Goal: Task Accomplishment & Management: Manage account settings

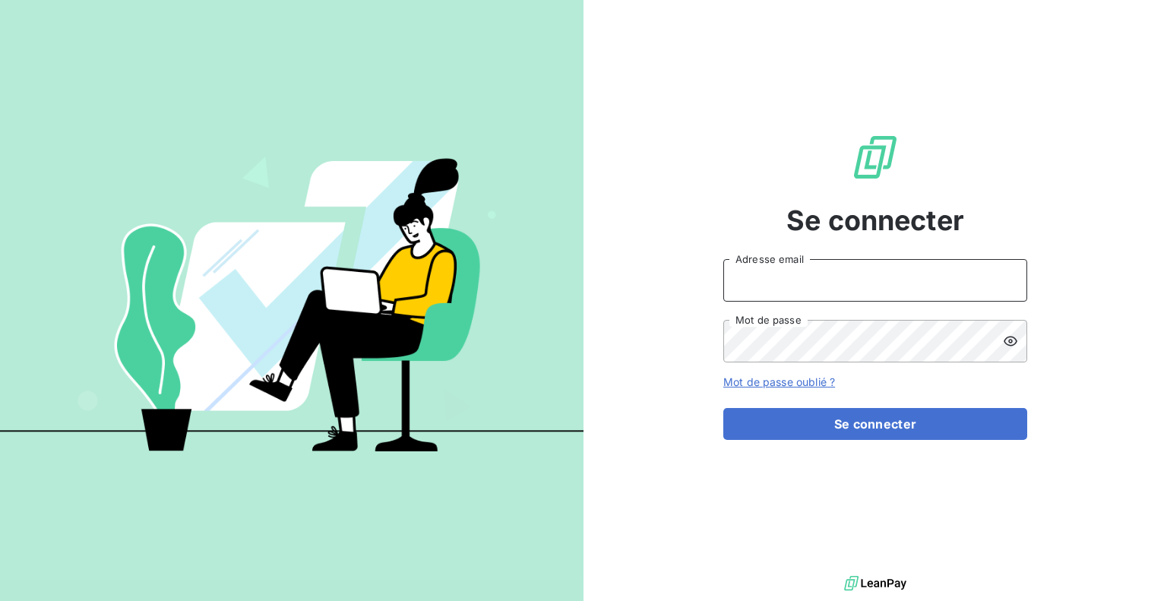
click at [868, 289] on input "Adresse email" at bounding box center [875, 280] width 304 height 43
paste input "[EMAIL_ADDRESS][DOMAIN_NAME]"
type input "[EMAIL_ADDRESS][DOMAIN_NAME]"
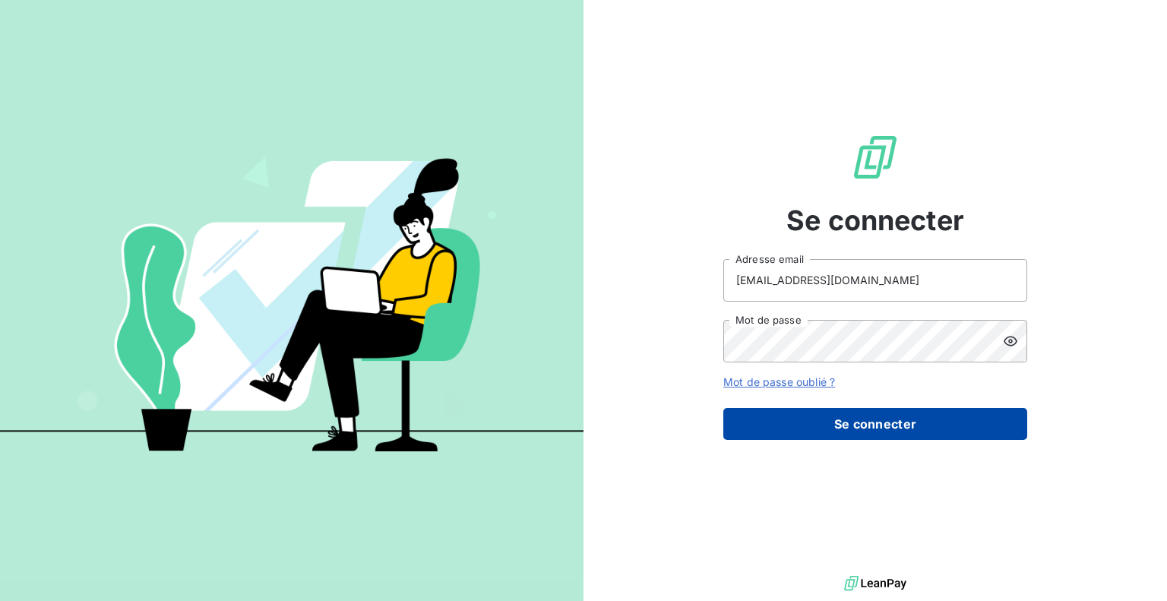
click at [862, 418] on button "Se connecter" at bounding box center [875, 424] width 304 height 32
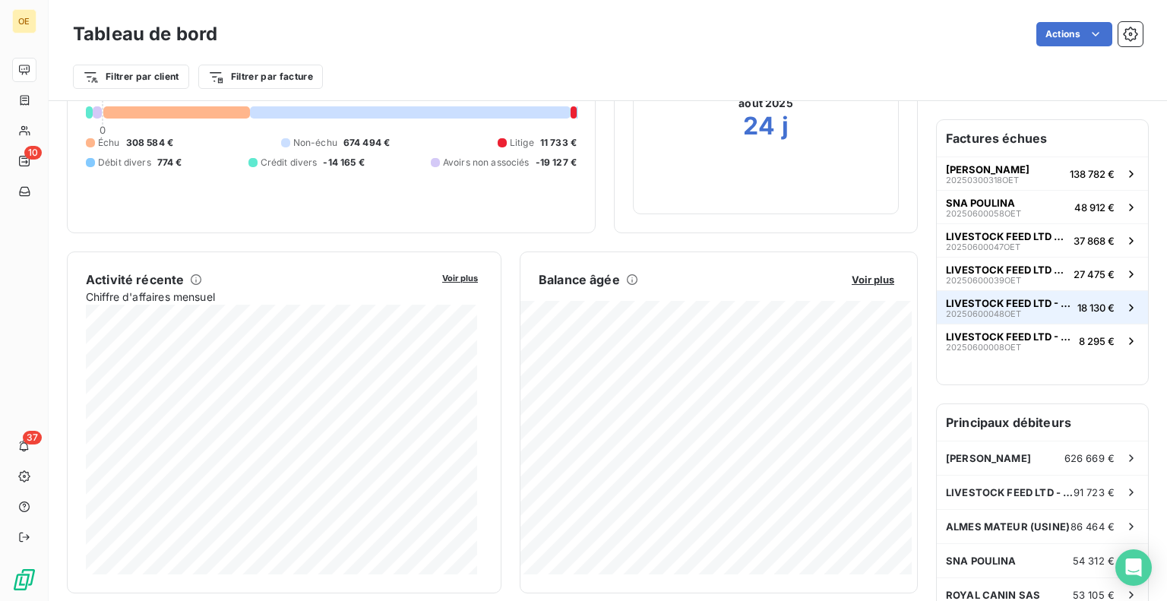
scroll to position [152, 0]
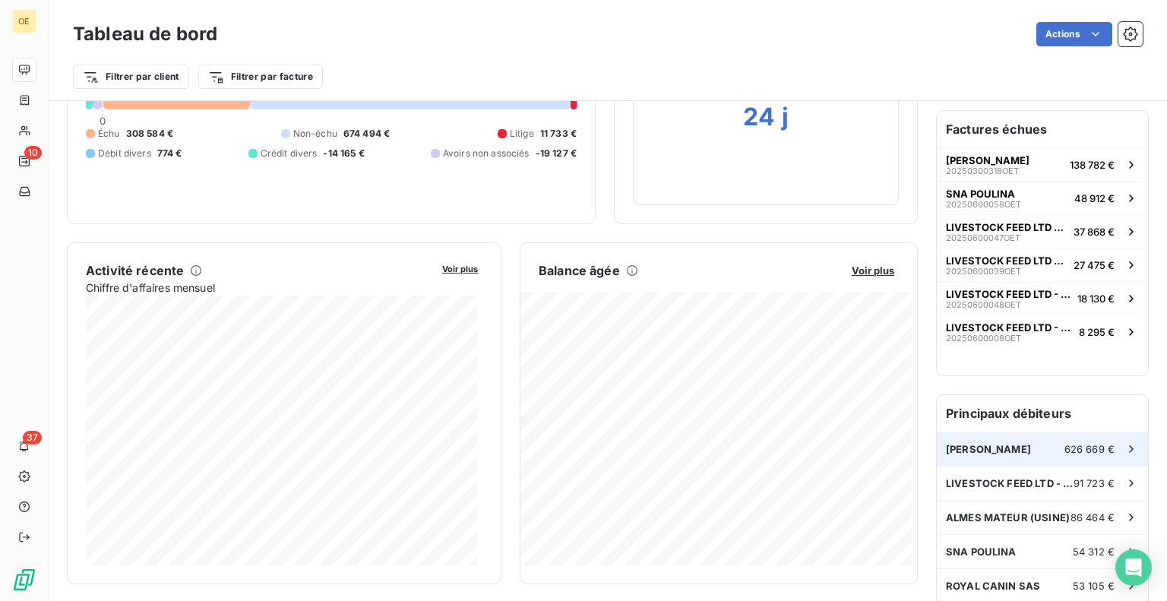
click at [997, 432] on div "[PERSON_NAME] 626 669 €" at bounding box center [1042, 448] width 211 height 33
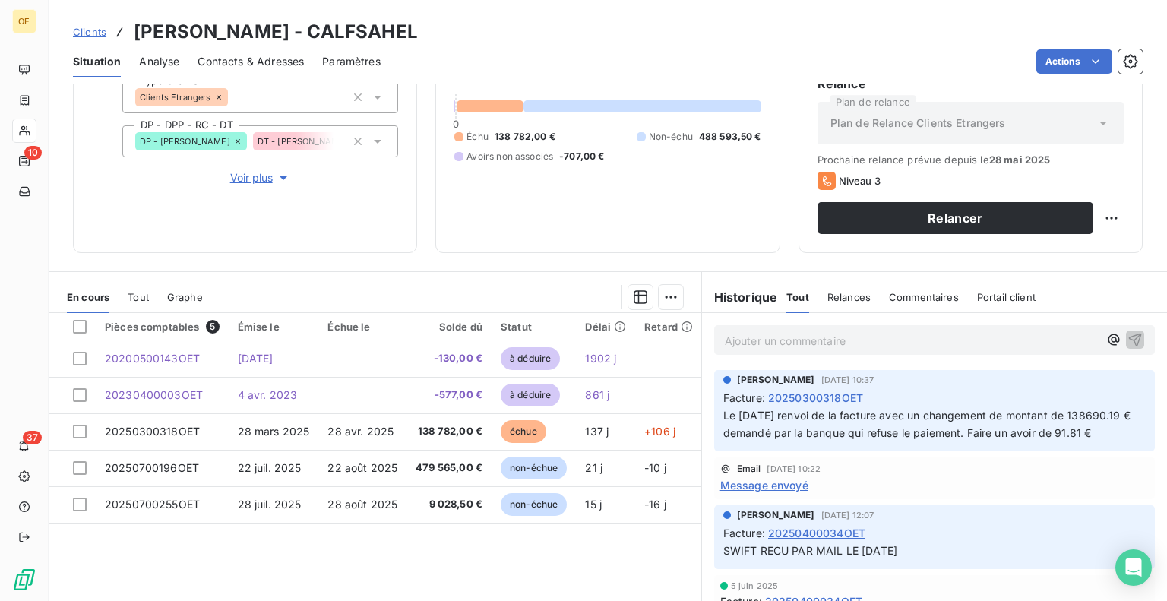
scroll to position [152, 0]
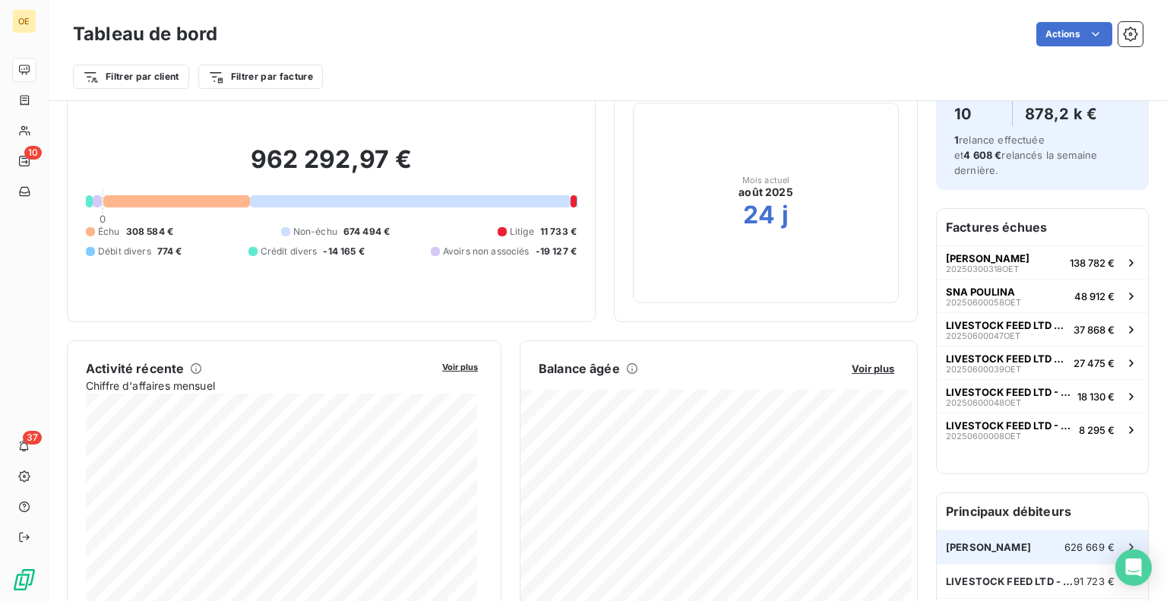
scroll to position [78, 0]
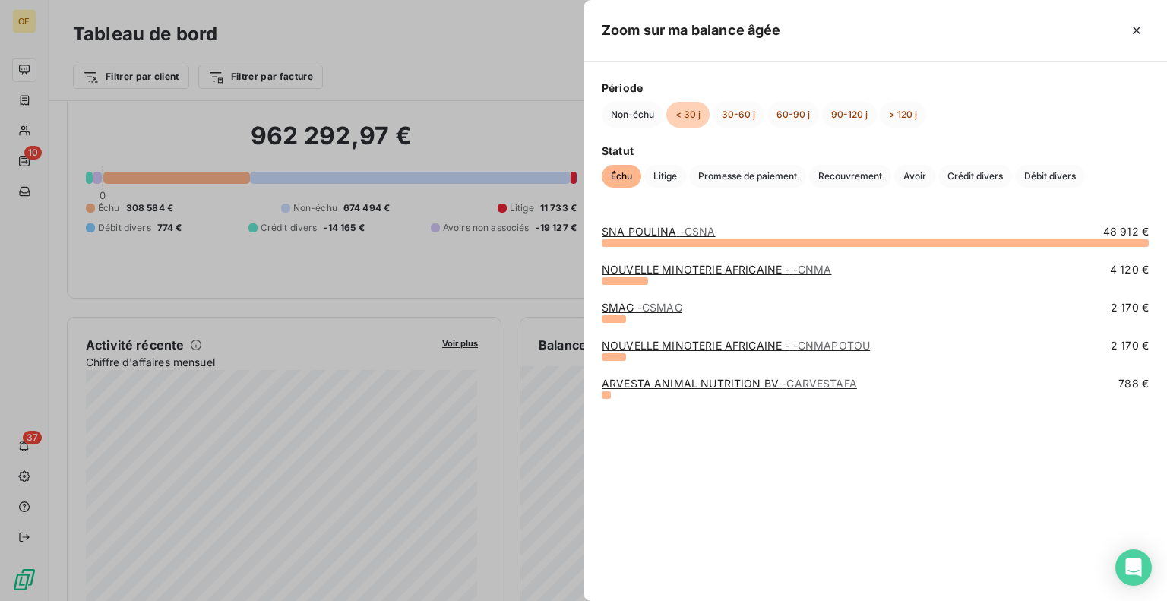
click at [496, 293] on div at bounding box center [583, 300] width 1167 height 601
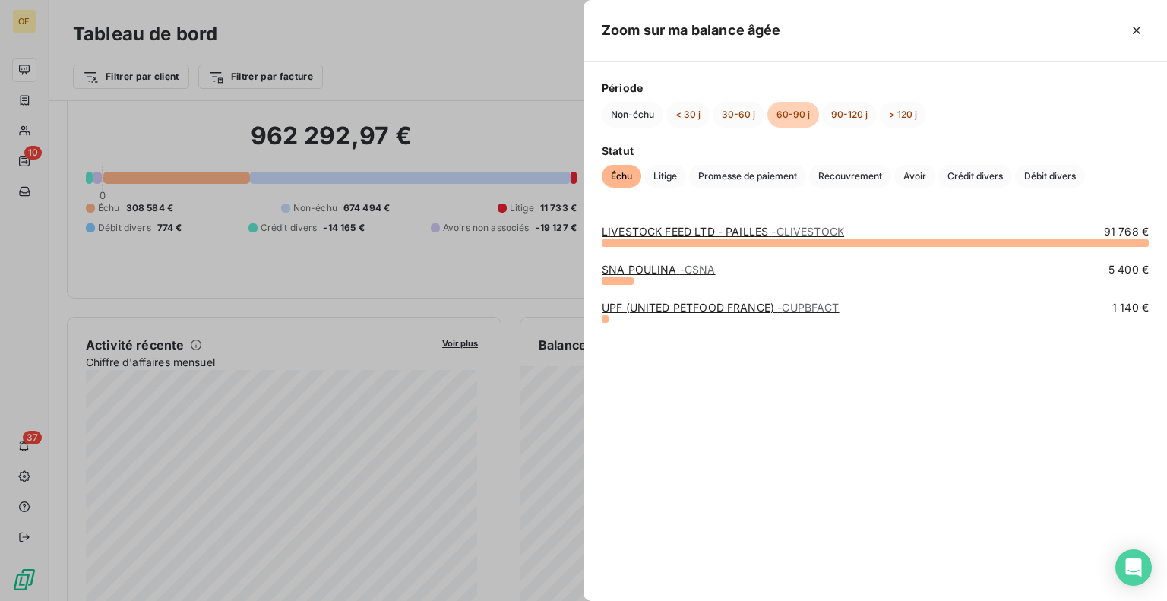
click at [517, 255] on div at bounding box center [583, 300] width 1167 height 601
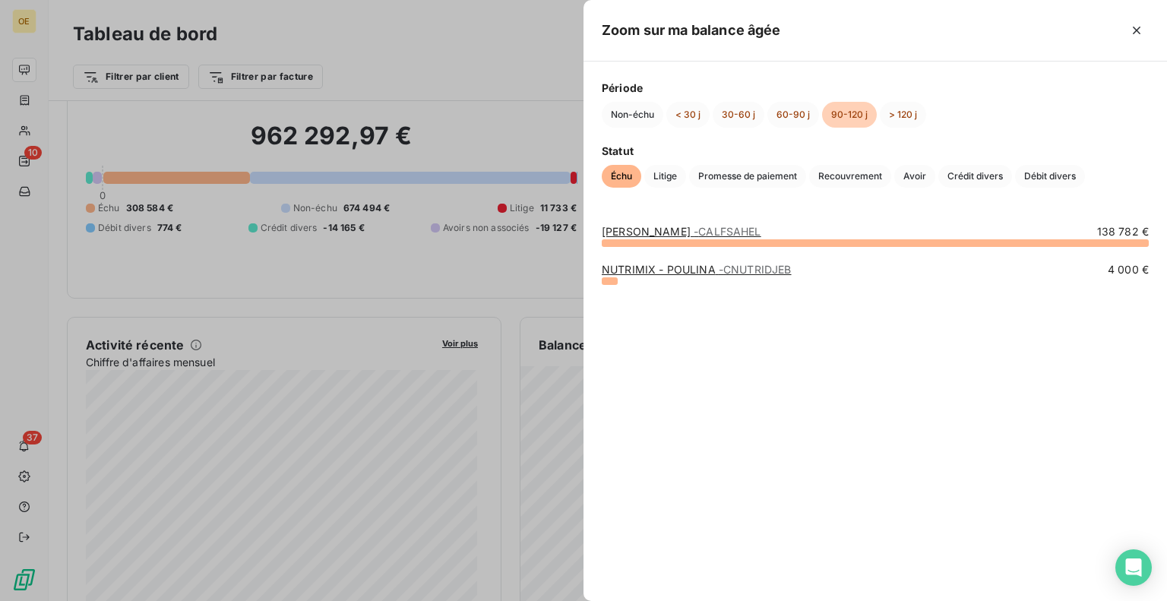
click at [498, 259] on div at bounding box center [583, 300] width 1167 height 601
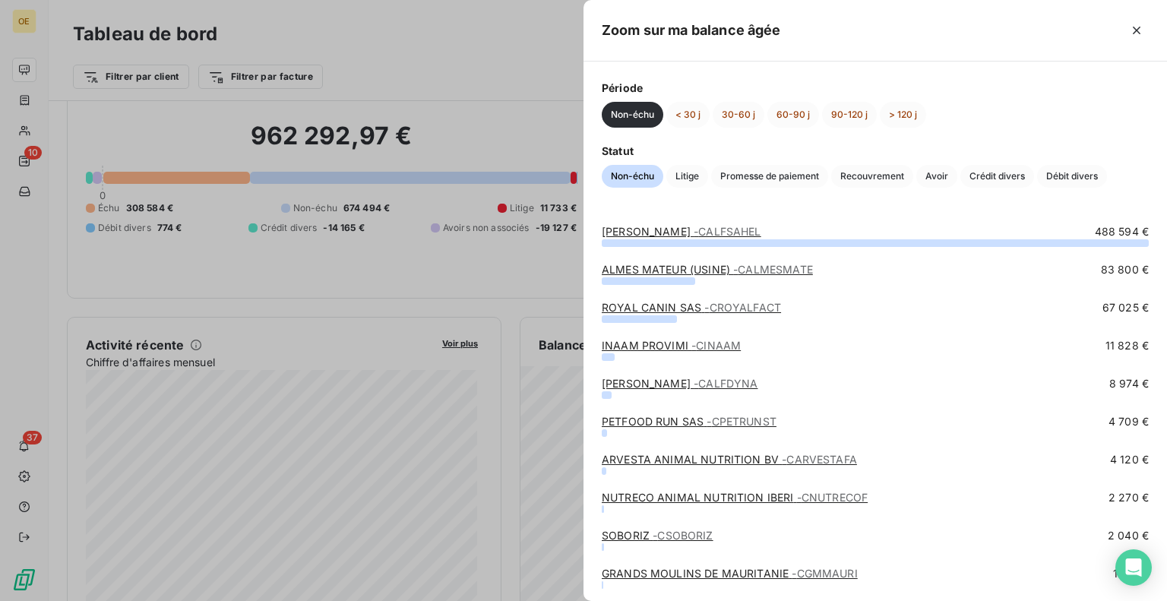
click at [407, 264] on div at bounding box center [583, 300] width 1167 height 601
